Goal: Task Accomplishment & Management: Manage account settings

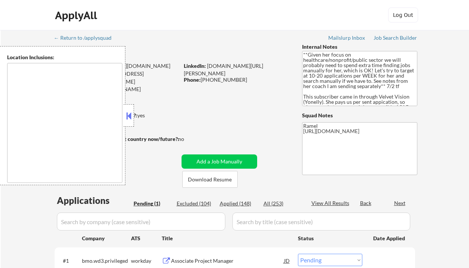
select select ""pending""
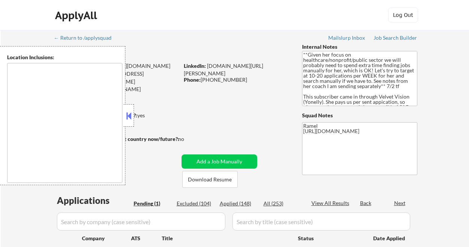
type textarea "[GEOGRAPHIC_DATA], ON [GEOGRAPHIC_DATA], ON [GEOGRAPHIC_DATA], ON [GEOGRAPHIC_D…"
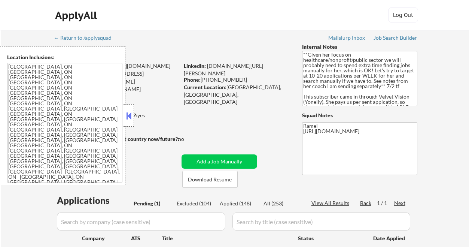
click at [24, 17] on div "ApplyAll Log In Sign Up Log Out" at bounding box center [234, 15] width 469 height 30
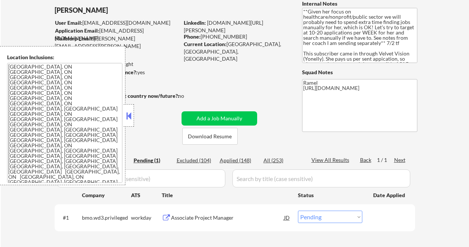
scroll to position [50, 0]
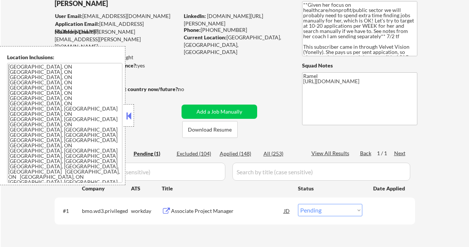
click at [132, 118] on button at bounding box center [129, 115] width 8 height 11
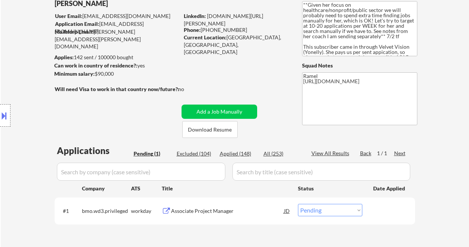
click at [251, 212] on div "Associate Project Manager" at bounding box center [227, 210] width 113 height 7
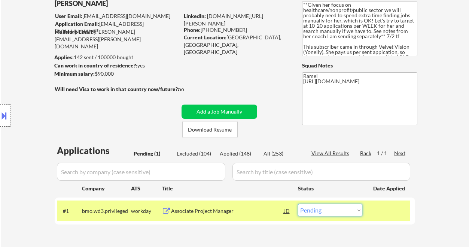
drag, startPoint x: 318, startPoint y: 208, endPoint x: 323, endPoint y: 205, distance: 6.4
click at [318, 208] on select "Choose an option... Pending Applied Excluded (Questions) Excluded (Expired) Exc…" at bounding box center [330, 210] width 64 height 12
click at [298, 204] on select "Choose an option... Pending Applied Excluded (Questions) Excluded (Expired) Exc…" at bounding box center [330, 210] width 64 height 12
click at [240, 152] on div "Applied (148)" at bounding box center [238, 153] width 37 height 7
select select ""applied""
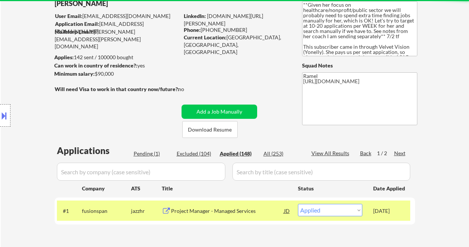
select select ""applied""
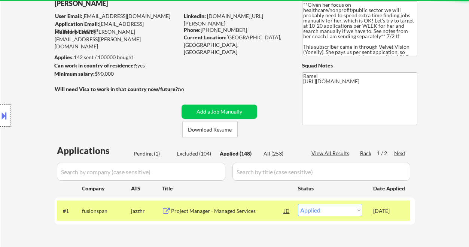
select select ""applied""
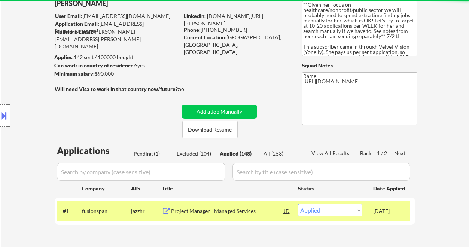
select select ""applied""
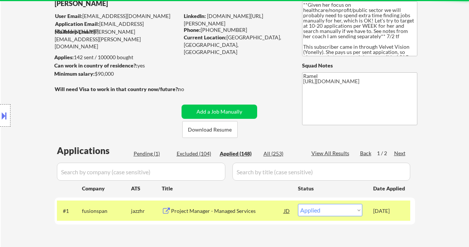
select select ""applied""
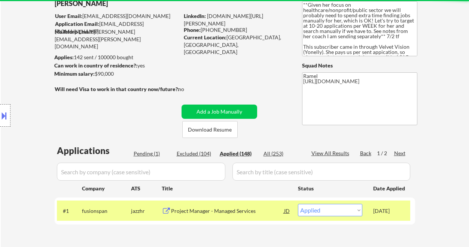
select select ""applied""
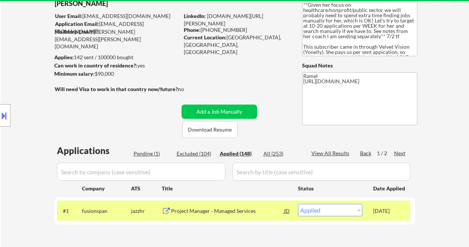
select select ""applied""
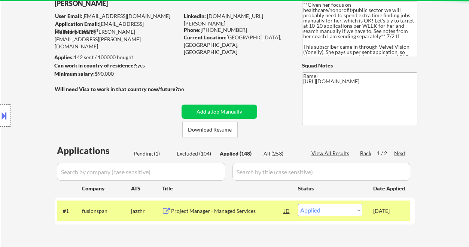
select select ""applied""
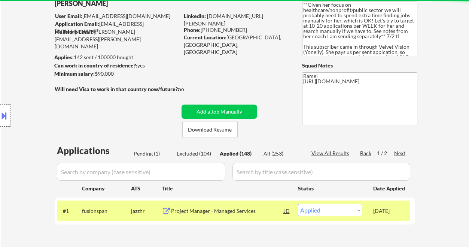
select select ""applied""
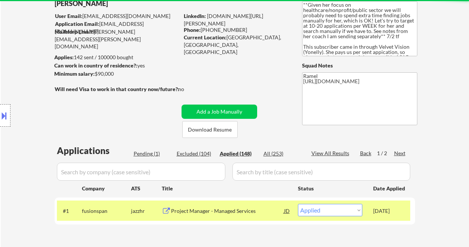
select select ""applied""
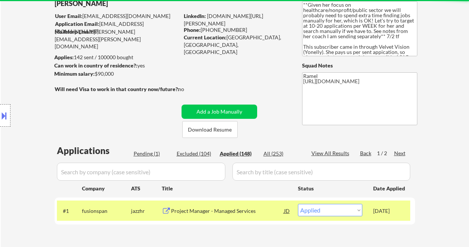
select select ""applied""
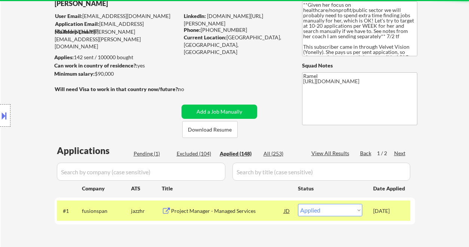
select select ""applied""
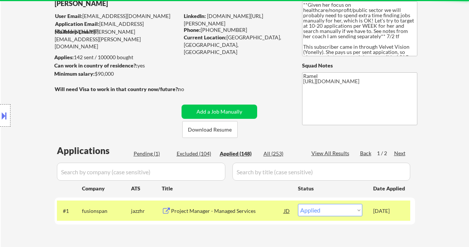
select select ""applied""
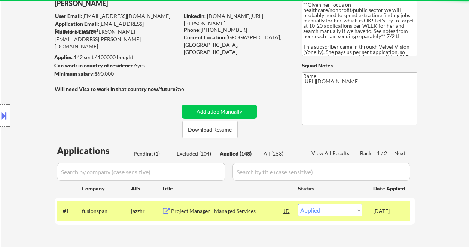
select select ""applied""
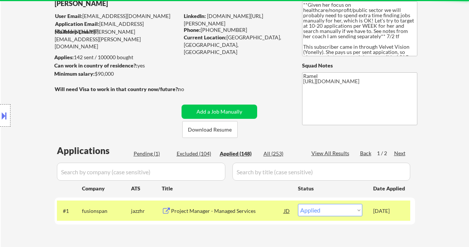
select select ""applied""
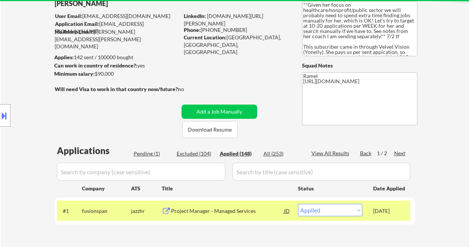
select select ""applied""
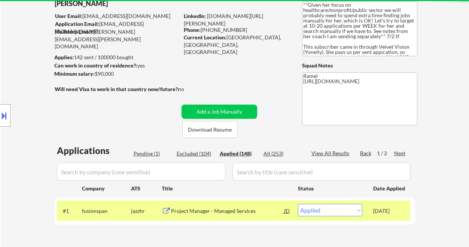
select select ""applied""
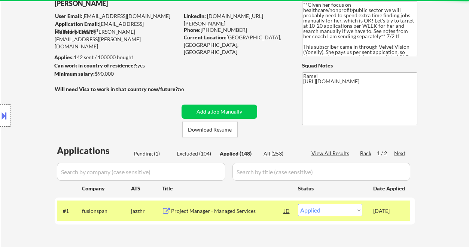
select select ""applied""
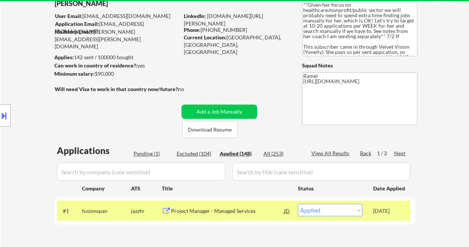
select select ""applied""
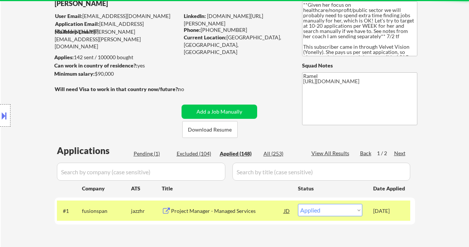
select select ""applied""
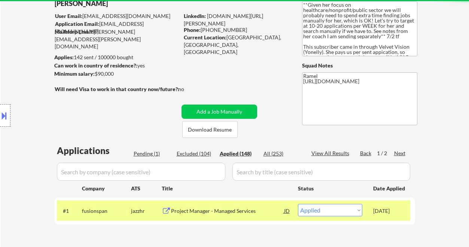
select select ""applied""
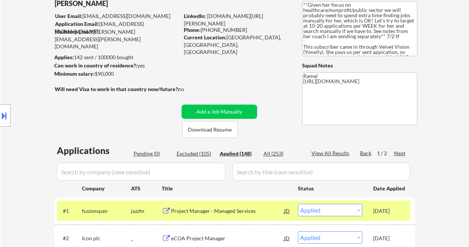
click at [19, 78] on div "Location Inclusions: [GEOGRAPHIC_DATA], [GEOGRAPHIC_DATA] [GEOGRAPHIC_DATA], ON…" at bounding box center [67, 115] width 134 height 139
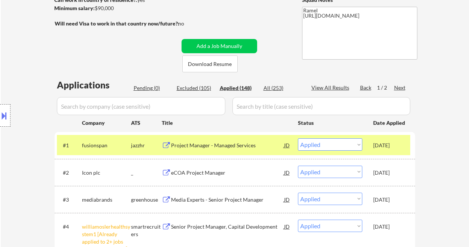
scroll to position [150, 0]
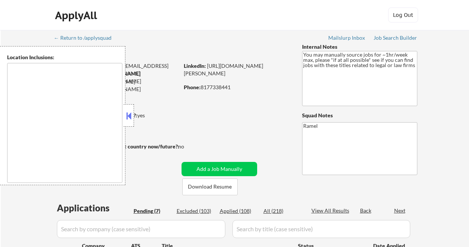
type textarea "remote"
select select ""pending""
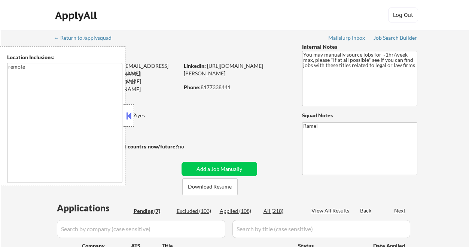
select select ""pending""
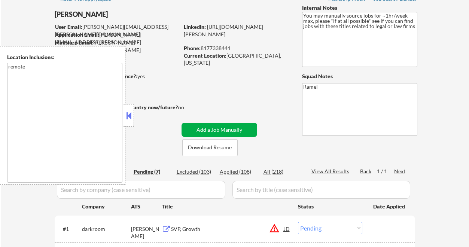
scroll to position [100, 0]
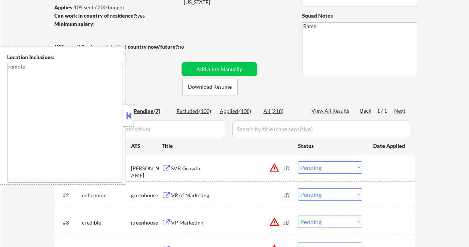
click at [130, 119] on button at bounding box center [129, 115] width 8 height 11
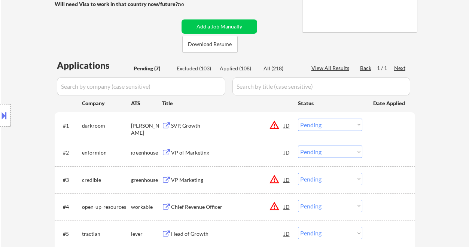
scroll to position [150, 0]
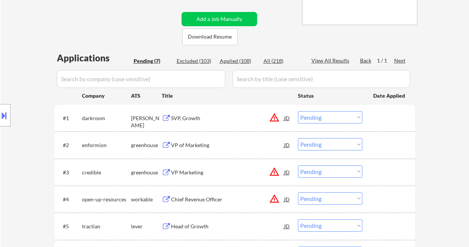
click at [189, 119] on div "SVP, Growth" at bounding box center [227, 118] width 113 height 7
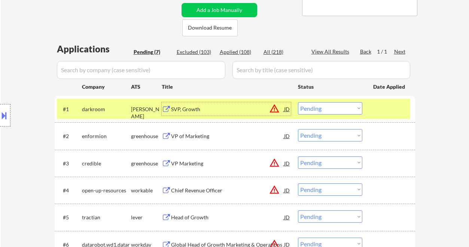
scroll to position [200, 0]
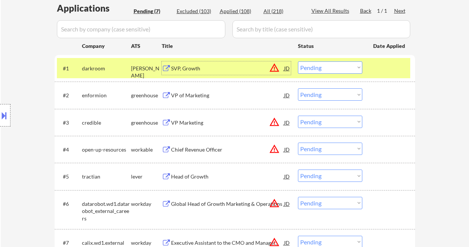
drag, startPoint x: 319, startPoint y: 66, endPoint x: 320, endPoint y: 73, distance: 6.5
click at [319, 66] on select "Choose an option... Pending Applied Excluded (Questions) Excluded (Expired) Exc…" at bounding box center [330, 67] width 64 height 12
click at [298, 61] on select "Choose an option... Pending Applied Excluded (Questions) Excluded (Expired) Exc…" at bounding box center [330, 67] width 64 height 12
click at [181, 94] on div "VP of Marketing" at bounding box center [227, 95] width 113 height 7
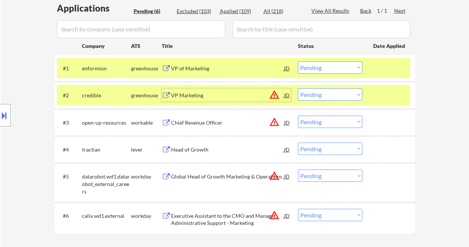
drag, startPoint x: 315, startPoint y: 67, endPoint x: 319, endPoint y: 73, distance: 6.4
click at [315, 67] on select "Choose an option... Pending Applied Excluded (Questions) Excluded (Expired) Exc…" at bounding box center [330, 67] width 64 height 12
click at [298, 61] on select "Choose an option... Pending Applied Excluded (Questions) Excluded (Expired) Exc…" at bounding box center [330, 67] width 64 height 12
click at [201, 96] on div "VP Marketing" at bounding box center [227, 95] width 113 height 7
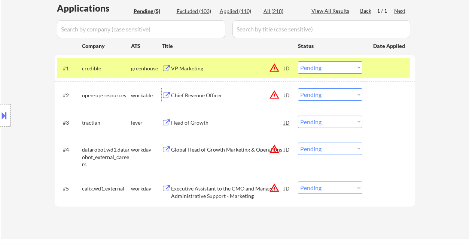
drag, startPoint x: 288, startPoint y: 68, endPoint x: 285, endPoint y: 74, distance: 6.9
click at [288, 69] on div "JD" at bounding box center [287, 67] width 7 height 13
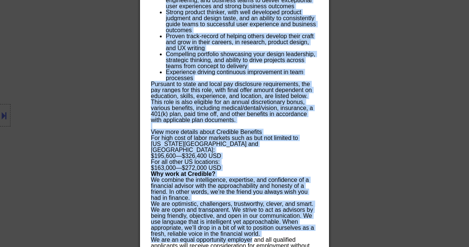
scroll to position [740, 0]
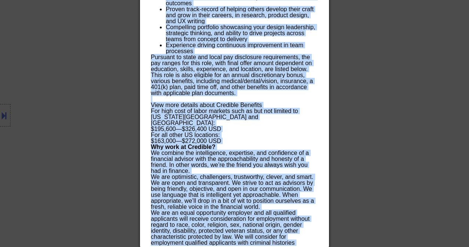
drag, startPoint x: 150, startPoint y: 34, endPoint x: 240, endPoint y: 245, distance: 229.4
copy div "VP Marketing credible Remote, United States AI Location Check 🚫: Client's locat…"
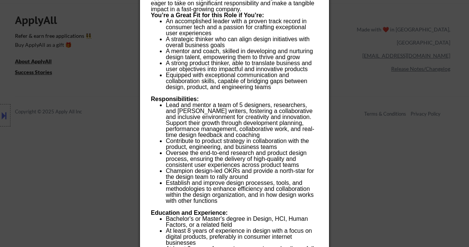
click at [430, 137] on div at bounding box center [234, 123] width 469 height 247
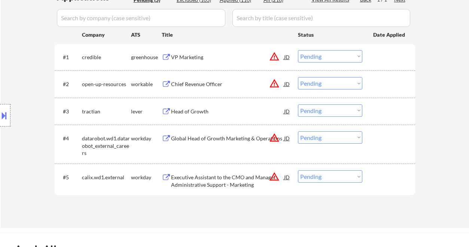
scroll to position [191, 0]
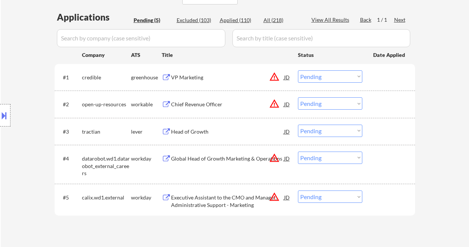
drag, startPoint x: 322, startPoint y: 75, endPoint x: 326, endPoint y: 82, distance: 8.2
click at [322, 75] on select "Choose an option... Pending Applied Excluded (Questions) Excluded (Expired) Exc…" at bounding box center [330, 76] width 64 height 12
click at [298, 70] on select "Choose an option... Pending Applied Excluded (Questions) Excluded (Expired) Exc…" at bounding box center [330, 76] width 64 height 12
click at [199, 104] on div "Chief Revenue Officer" at bounding box center [227, 104] width 113 height 7
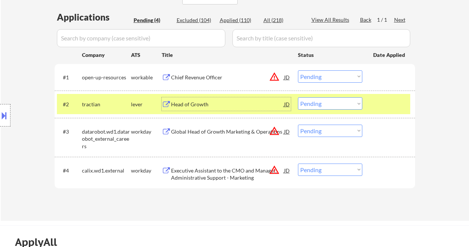
drag, startPoint x: 327, startPoint y: 75, endPoint x: 333, endPoint y: 82, distance: 8.8
click at [328, 75] on select "Choose an option... Pending Applied Excluded (Questions) Excluded (Expired) Exc…" at bounding box center [330, 76] width 64 height 12
click at [298, 70] on select "Choose an option... Pending Applied Excluded (Questions) Excluded (Expired) Exc…" at bounding box center [330, 76] width 64 height 12
click at [195, 104] on div "Head of Growth" at bounding box center [227, 104] width 113 height 7
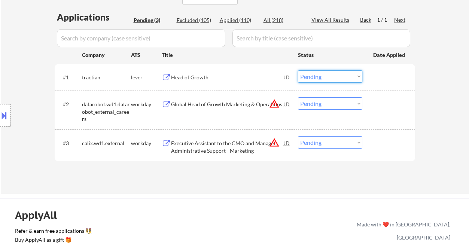
click at [312, 79] on select "Choose an option... Pending Applied Excluded (Questions) Excluded (Expired) Exc…" at bounding box center [330, 76] width 64 height 12
click at [298, 70] on select "Choose an option... Pending Applied Excluded (Questions) Excluded (Expired) Exc…" at bounding box center [330, 76] width 64 height 12
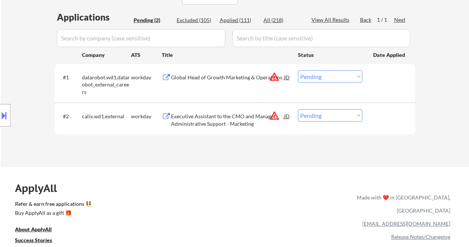
click at [211, 79] on div "Global Head of Growth Marketing & Operations" at bounding box center [227, 77] width 113 height 7
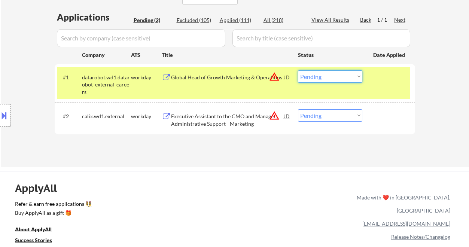
drag, startPoint x: 319, startPoint y: 75, endPoint x: 321, endPoint y: 82, distance: 7.5
click at [319, 75] on select "Choose an option... Pending Applied Excluded (Questions) Excluded (Expired) Exc…" at bounding box center [330, 76] width 64 height 12
click at [298, 70] on select "Choose an option... Pending Applied Excluded (Questions) Excluded (Expired) Exc…" at bounding box center [330, 76] width 64 height 12
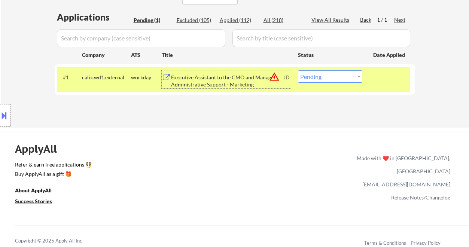
click at [219, 85] on div "Executive Assistant to the CMO and Manager, Administrative Support - Marketing" at bounding box center [227, 81] width 113 height 15
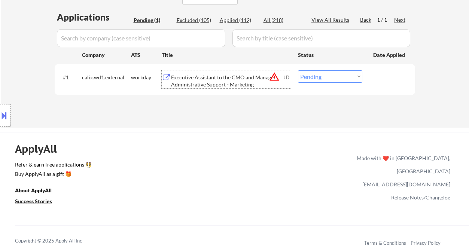
drag, startPoint x: 314, startPoint y: 76, endPoint x: 317, endPoint y: 82, distance: 6.5
click at [314, 76] on select "Choose an option... Pending Applied Excluded (Questions) Excluded (Expired) Exc…" at bounding box center [330, 76] width 64 height 12
select select ""excluded__location_""
click at [298, 70] on select "Choose an option... Pending Applied Excluded (Questions) Excluded (Expired) Exc…" at bounding box center [330, 76] width 64 height 12
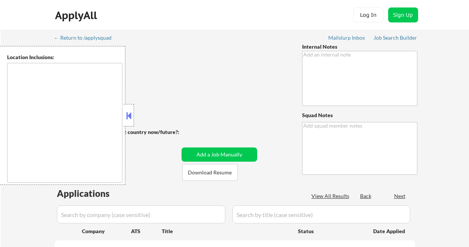
type textarea "You may manually source jobs for ~1hr/week max, please *if at all possible* see…"
type textarea "Ramel"
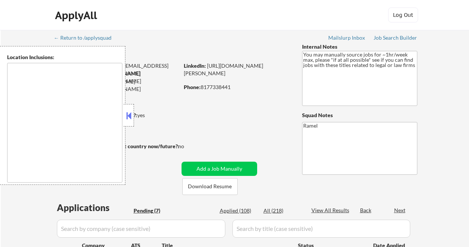
select select ""pending""
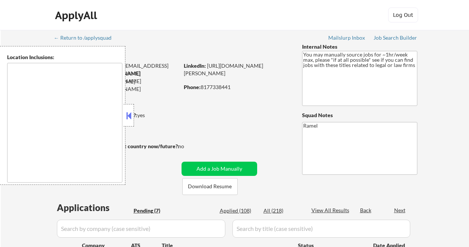
select select ""pending""
type textarea "remote"
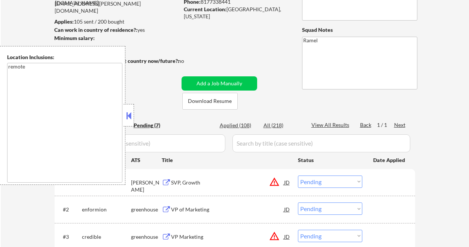
scroll to position [100, 0]
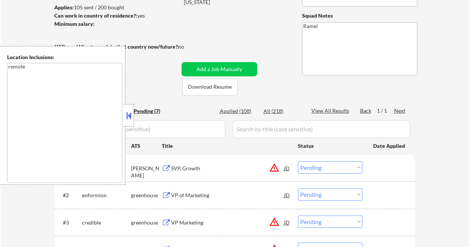
click at [130, 118] on button at bounding box center [129, 115] width 8 height 11
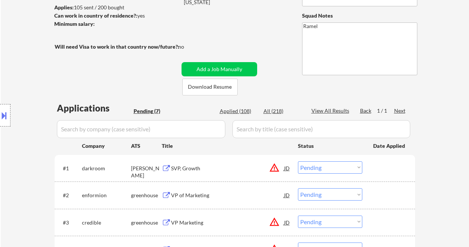
click at [240, 109] on div "Applied (108)" at bounding box center [238, 111] width 37 height 7
select select ""applied""
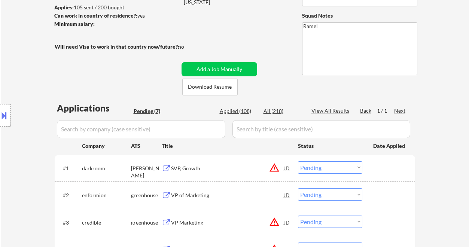
select select ""applied""
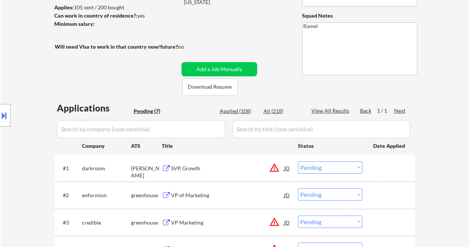
select select ""applied""
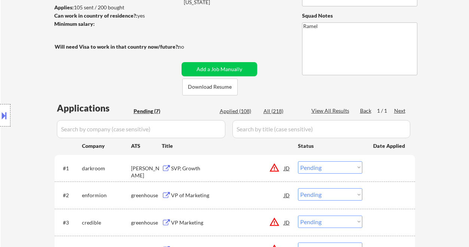
select select ""applied""
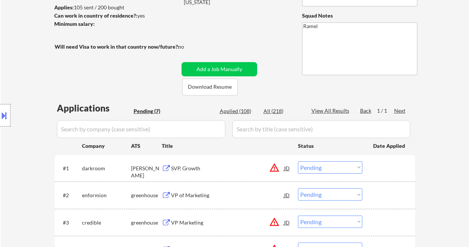
select select ""applied""
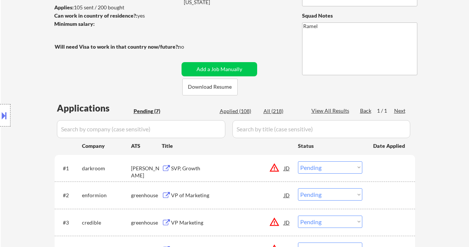
select select ""applied""
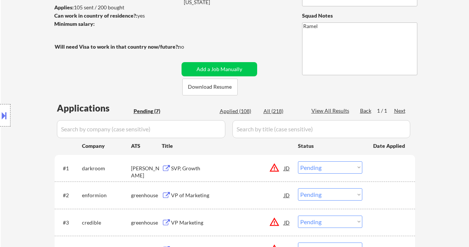
select select ""applied""
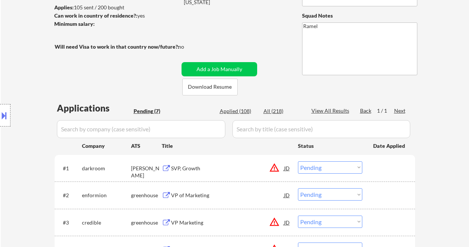
select select ""applied""
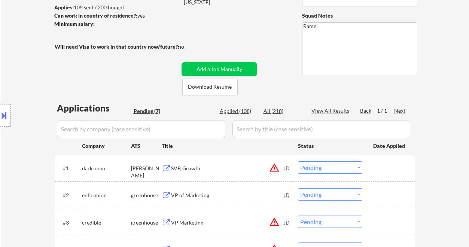
select select ""applied""
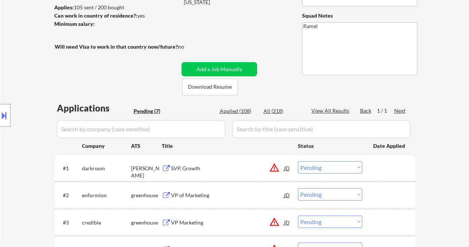
select select ""applied""
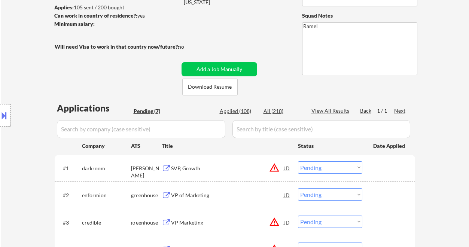
select select ""applied""
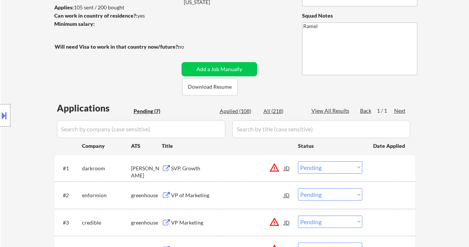
select select ""applied""
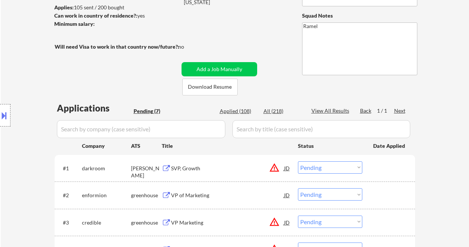
select select ""applied""
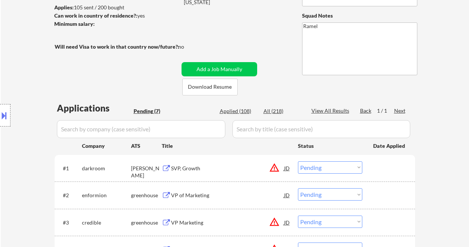
select select ""applied""
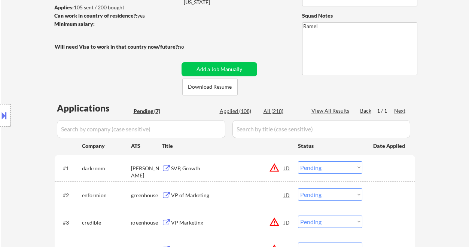
select select ""applied""
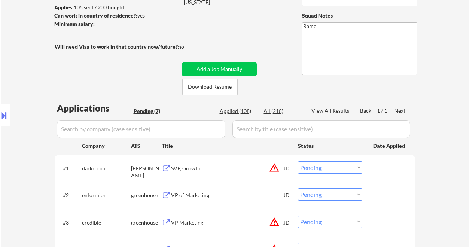
select select ""applied""
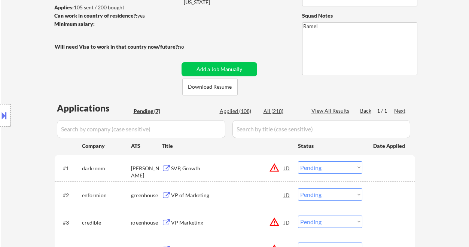
select select ""applied""
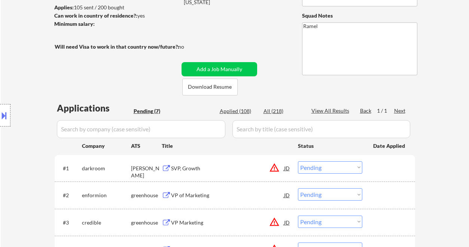
select select ""applied""
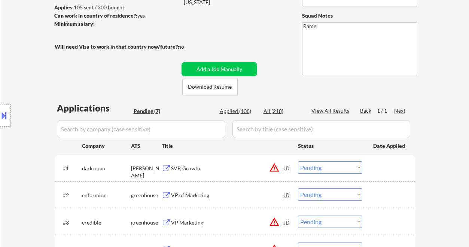
select select ""applied""
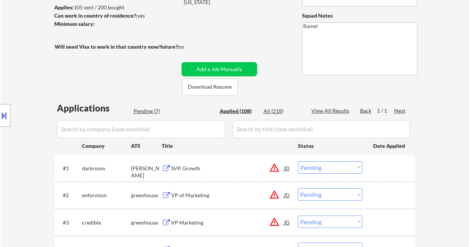
select select ""applied""
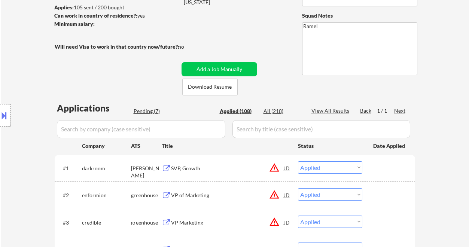
select select ""applied""
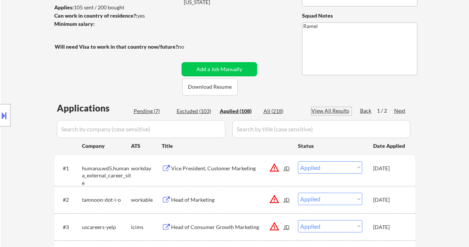
click at [335, 108] on div "View All Results" at bounding box center [332, 110] width 40 height 7
select select ""applied""
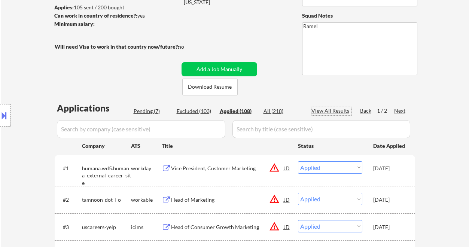
select select ""applied""
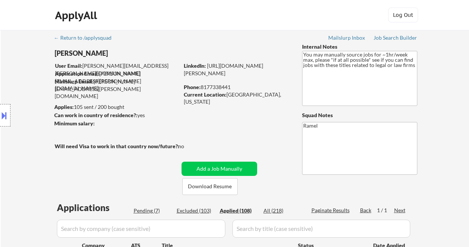
select select ""applied""
click at [221, 87] on div "Phone: 8177338441" at bounding box center [237, 87] width 106 height 7
drag, startPoint x: 221, startPoint y: 87, endPoint x: 133, endPoint y: 18, distance: 111.0
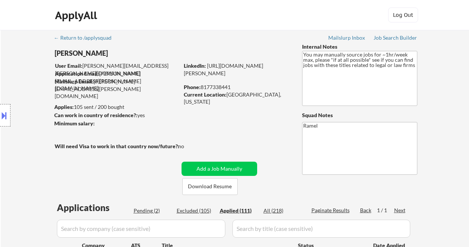
click at [221, 87] on div "Phone: 8177338441" at bounding box center [237, 87] width 106 height 7
copy div "8177338441"
select select ""applied""
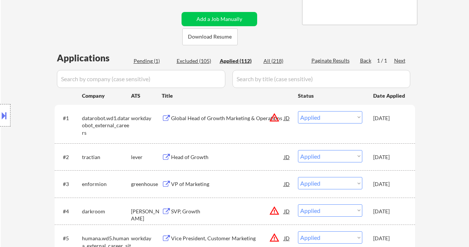
scroll to position [200, 0]
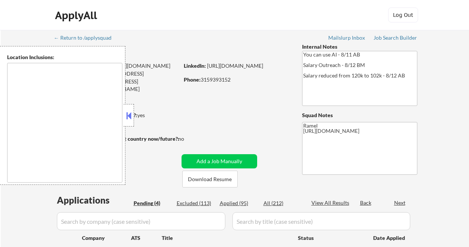
type textarea "remote"
select select ""pending""
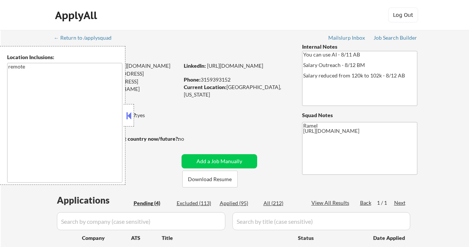
click at [131, 112] on button at bounding box center [129, 115] width 8 height 11
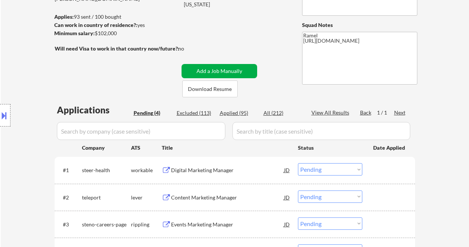
scroll to position [100, 0]
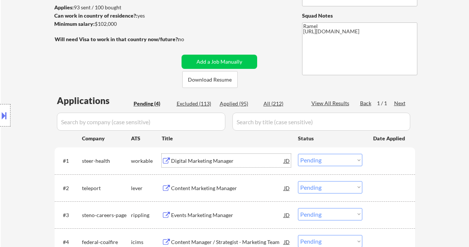
click at [215, 161] on div "Digital Marketing Manager" at bounding box center [227, 160] width 113 height 7
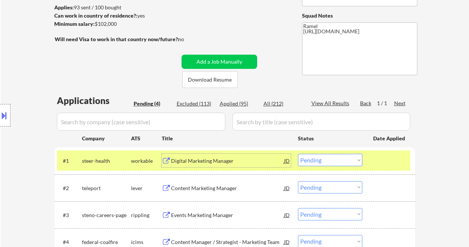
drag, startPoint x: 327, startPoint y: 161, endPoint x: 326, endPoint y: 166, distance: 5.1
click at [327, 161] on select "Choose an option... Pending Applied Excluded (Questions) Excluded (Expired) Exc…" at bounding box center [330, 160] width 64 height 12
click at [298, 154] on select "Choose an option... Pending Applied Excluded (Questions) Excluded (Expired) Exc…" at bounding box center [330, 160] width 64 height 12
click at [224, 191] on div "Content Marketing Manager" at bounding box center [227, 188] width 113 height 7
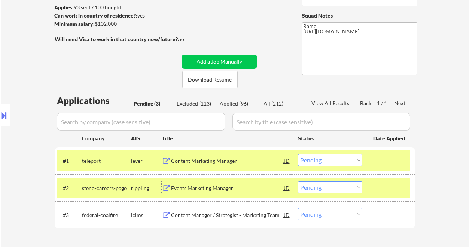
scroll to position [150, 0]
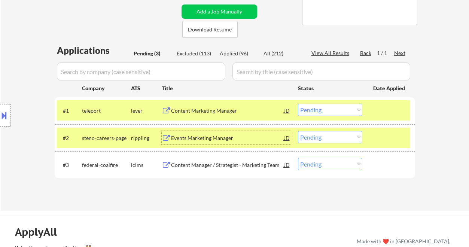
click at [318, 109] on select "Choose an option... Pending Applied Excluded (Questions) Excluded (Expired) Exc…" at bounding box center [330, 110] width 64 height 12
click at [339, 107] on select "Choose an option... Pending Applied Excluded (Questions) Excluded (Expired) Exc…" at bounding box center [330, 110] width 64 height 12
click at [298, 104] on select "Choose an option... Pending Applied Excluded (Questions) Excluded (Expired) Exc…" at bounding box center [330, 110] width 64 height 12
click at [215, 137] on div "Events Marketing Manager" at bounding box center [227, 137] width 113 height 7
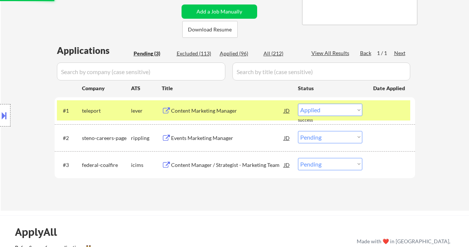
select select ""pending""
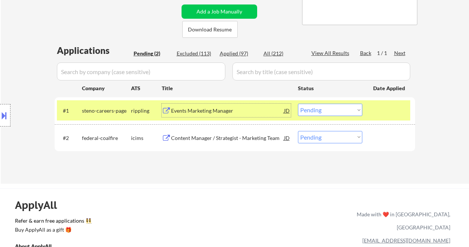
click at [217, 112] on div "Events Marketing Manager" at bounding box center [227, 110] width 113 height 7
